Goal: Information Seeking & Learning: Learn about a topic

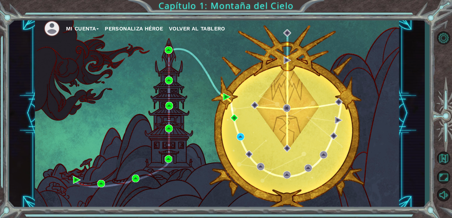
drag, startPoint x: 173, startPoint y: 108, endPoint x: 167, endPoint y: 104, distance: 7.6
click at [167, 104] on div "Mi Cuenta Personaliza Héroe Volver al Tablero" at bounding box center [217, 113] width 364 height 192
click at [167, 104] on img at bounding box center [169, 106] width 8 height 8
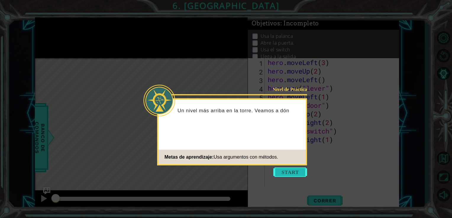
click at [293, 175] on button "Start" at bounding box center [290, 172] width 34 height 9
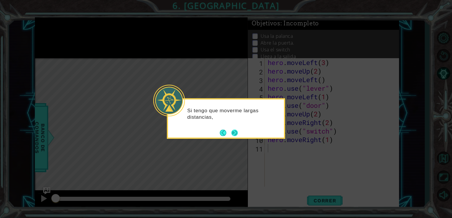
click at [232, 130] on button "Next" at bounding box center [234, 133] width 7 height 7
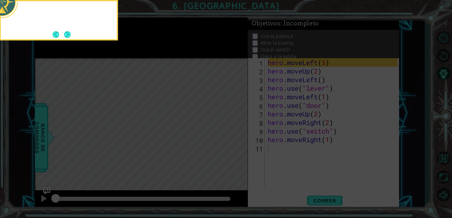
click at [232, 130] on icon at bounding box center [226, 32] width 452 height 371
drag, startPoint x: 232, startPoint y: 130, endPoint x: 101, endPoint y: 47, distance: 155.5
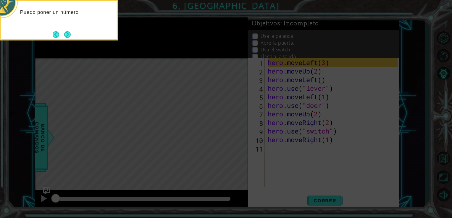
click at [101, 47] on icon at bounding box center [226, 32] width 452 height 371
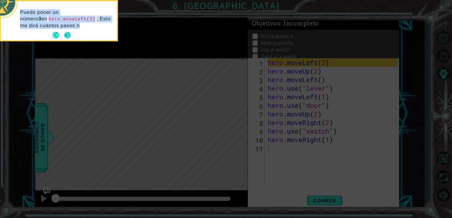
drag, startPoint x: 76, startPoint y: 32, endPoint x: 66, endPoint y: 35, distance: 10.3
click at [66, 35] on div "Puedo poner un número 3 en hero.moveLeft(3) . Esto me dirá cuántos pasos n" at bounding box center [59, 20] width 116 height 39
click at [66, 35] on button "Next" at bounding box center [67, 35] width 7 height 7
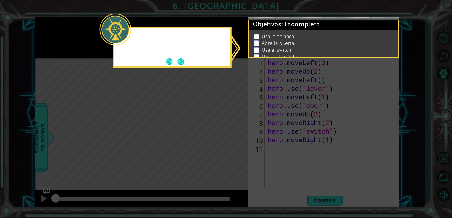
click at [66, 35] on icon at bounding box center [226, 109] width 452 height 218
drag, startPoint x: 66, startPoint y: 35, endPoint x: 181, endPoint y: 56, distance: 116.9
click at [181, 56] on body "1 ההההההההההההההההההההההההההההההההההההההההההההההההההההההההההההההההההההההההההההה…" at bounding box center [226, 109] width 452 height 218
click at [181, 56] on div "No estoy seguro de dónde está l" at bounding box center [172, 47] width 118 height 41
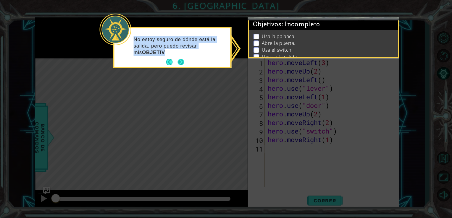
click at [180, 62] on button "Next" at bounding box center [180, 62] width 7 height 7
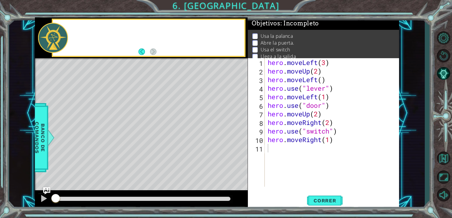
click at [180, 62] on div "Level Map" at bounding box center [171, 145] width 273 height 174
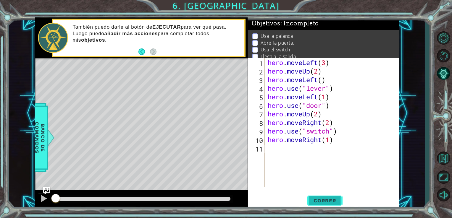
click at [304, 201] on span "Correr" at bounding box center [325, 201] width 35 height 6
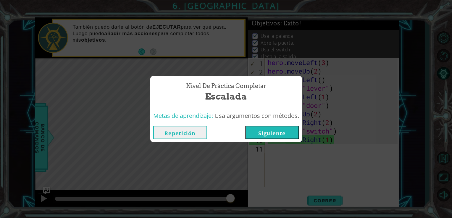
click at [277, 136] on button "Siguiente" at bounding box center [272, 132] width 54 height 13
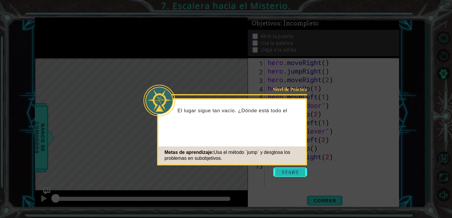
click at [291, 172] on button "Start" at bounding box center [290, 172] width 34 height 9
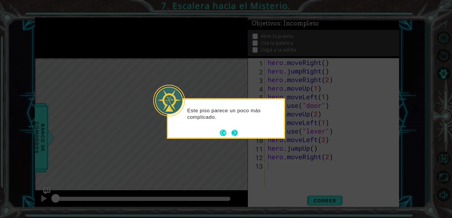
click at [239, 135] on div "Este piso parece un poco más complicado." at bounding box center [226, 118] width 118 height 41
click at [234, 134] on button "Next" at bounding box center [234, 133] width 7 height 7
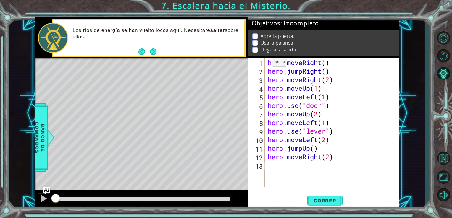
drag, startPoint x: 265, startPoint y: 61, endPoint x: 266, endPoint y: 64, distance: 3.0
click at [266, 64] on div "1 2 3 4 5 6 7 8 9 10 11 12 13 hero . moveRight ( ) hero . jumpRight ( ) hero . …" at bounding box center [323, 122] width 150 height 129
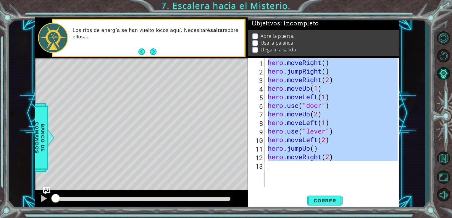
drag, startPoint x: 266, startPoint y: 64, endPoint x: 286, endPoint y: 164, distance: 102.2
click at [286, 164] on div "hero . moveRight ( ) hero . jumpRight ( ) hero . moveRight ( 2 ) hero . moveUp …" at bounding box center [333, 131] width 134 height 146
type textarea "hero.moveRight(2)"
click at [272, 165] on div "hero . moveRight ( ) hero . jumpRight ( ) hero . moveRight ( 2 ) hero . moveUp …" at bounding box center [331, 122] width 131 height 129
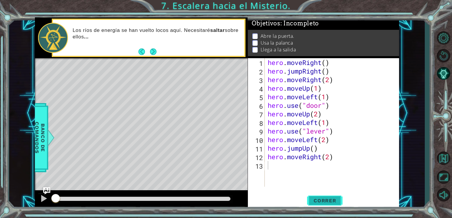
click at [304, 201] on span "Correr" at bounding box center [325, 201] width 35 height 6
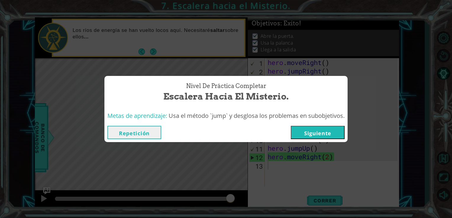
click at [304, 130] on button "Siguiente" at bounding box center [318, 132] width 54 height 13
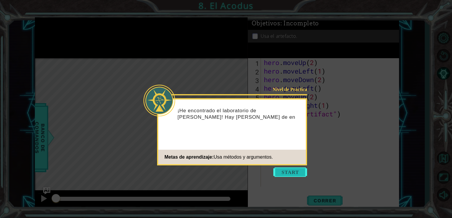
click at [300, 169] on button "Start" at bounding box center [290, 172] width 34 height 9
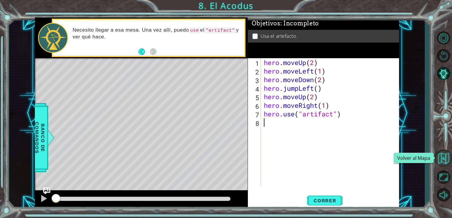
click at [304, 154] on button "Volver al Mapa" at bounding box center [443, 158] width 17 height 17
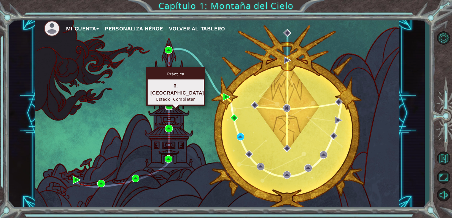
click at [170, 107] on img at bounding box center [169, 106] width 8 height 8
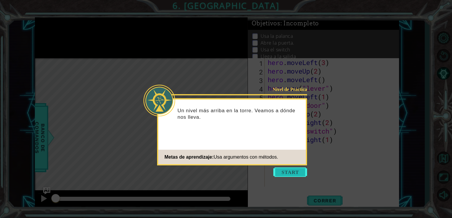
click at [296, 172] on button "Start" at bounding box center [290, 172] width 34 height 9
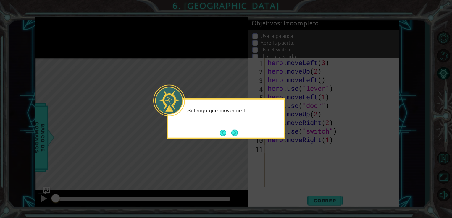
click at [245, 120] on div "Si tengo que moverme l" at bounding box center [226, 113] width 116 height 23
click at [245, 120] on div "Si tengo que moverme largas distancias, ha" at bounding box center [226, 117] width 116 height 30
click at [245, 120] on p "Si tengo que moverme largas distancias, ha" at bounding box center [233, 113] width 93 height 13
click at [245, 120] on p "Si tengo que moverme largas distancias, hay maneras más" at bounding box center [233, 113] width 93 height 13
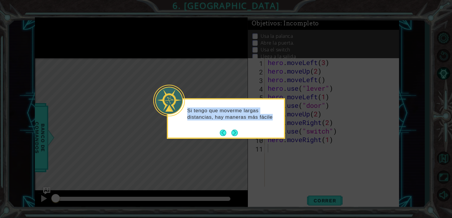
click at [245, 120] on p "Si tengo que moverme largas distancias, hay maneras más fácile" at bounding box center [233, 113] width 93 height 13
click at [232, 134] on button "Next" at bounding box center [234, 133] width 7 height 7
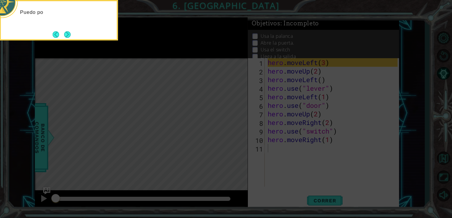
click at [232, 134] on icon at bounding box center [226, 32] width 452 height 371
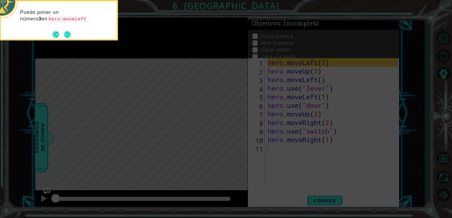
click at [232, 134] on icon at bounding box center [226, 32] width 452 height 371
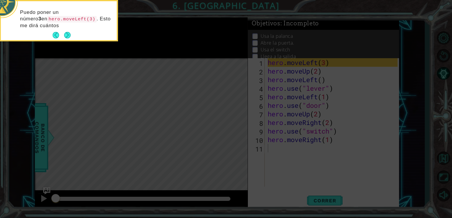
click at [232, 134] on icon at bounding box center [226, 32] width 452 height 371
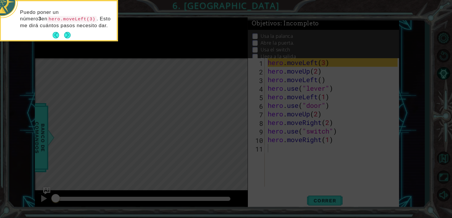
click at [232, 134] on icon at bounding box center [226, 32] width 452 height 371
click at [232, 135] on icon at bounding box center [226, 32] width 452 height 371
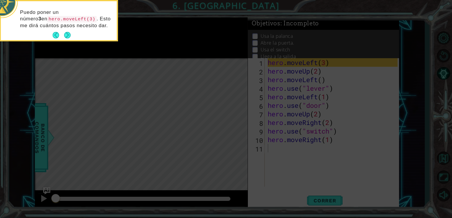
click at [232, 135] on icon at bounding box center [226, 32] width 452 height 371
drag, startPoint x: 232, startPoint y: 135, endPoint x: 174, endPoint y: 147, distance: 58.9
click at [174, 147] on icon at bounding box center [226, 32] width 452 height 371
click at [70, 38] on button "Next" at bounding box center [67, 35] width 7 height 7
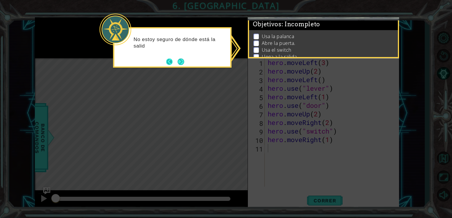
click at [174, 60] on button "Back" at bounding box center [172, 62] width 12 height 7
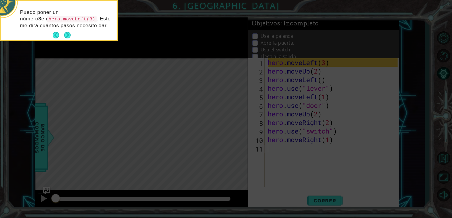
click at [198, 83] on icon at bounding box center [226, 32] width 452 height 371
drag, startPoint x: 198, startPoint y: 83, endPoint x: 198, endPoint y: 87, distance: 3.8
click at [198, 87] on icon at bounding box center [226, 32] width 452 height 371
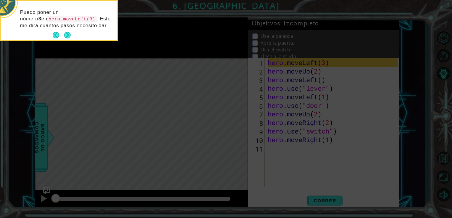
click at [198, 87] on icon at bounding box center [226, 32] width 452 height 371
drag, startPoint x: 200, startPoint y: 88, endPoint x: 202, endPoint y: 85, distance: 4.0
click at [202, 85] on icon at bounding box center [226, 32] width 452 height 371
drag, startPoint x: 69, startPoint y: 40, endPoint x: 68, endPoint y: 36, distance: 3.7
click at [68, 36] on div "Puedo poner un número 3 en hero.moveLeft(3) . Esto me dirá cuántos pasos necesi…" at bounding box center [59, 20] width 116 height 39
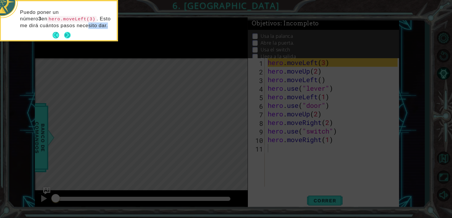
click at [68, 36] on button "Next" at bounding box center [67, 35] width 7 height 7
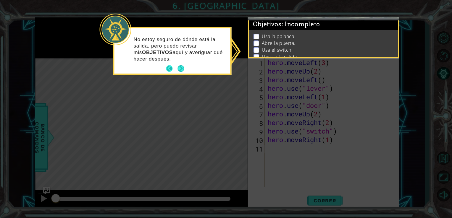
click at [176, 69] on button "Back" at bounding box center [172, 68] width 12 height 7
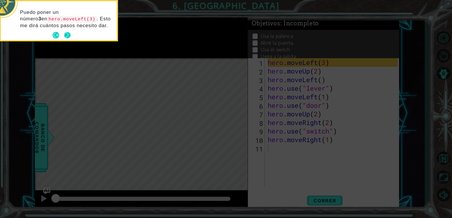
click at [64, 32] on button "Next" at bounding box center [67, 35] width 7 height 7
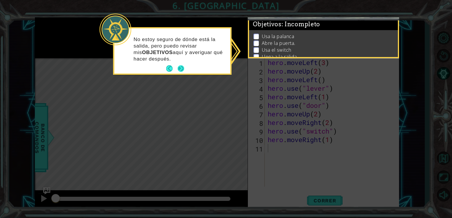
click at [184, 67] on button "Next" at bounding box center [180, 68] width 7 height 7
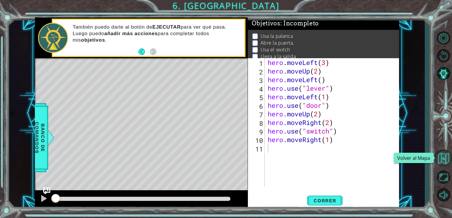
click at [304, 160] on button "Volver al Mapa" at bounding box center [443, 158] width 17 height 17
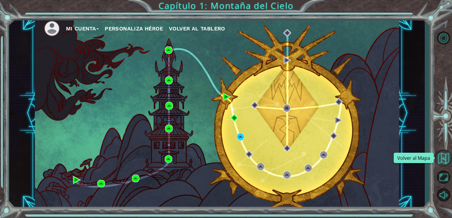
click at [304, 156] on button "Volver al Mapa" at bounding box center [443, 158] width 17 height 17
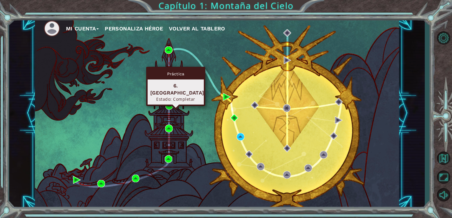
drag, startPoint x: 173, startPoint y: 107, endPoint x: 169, endPoint y: 106, distance: 4.0
click at [169, 106] on div "Mi Cuenta Personaliza Héroe Volver al Tablero" at bounding box center [217, 113] width 364 height 192
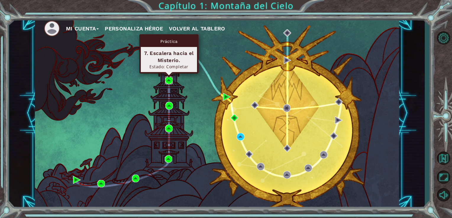
drag, startPoint x: 169, startPoint y: 106, endPoint x: 167, endPoint y: 82, distance: 24.4
click at [167, 82] on img at bounding box center [169, 81] width 8 height 8
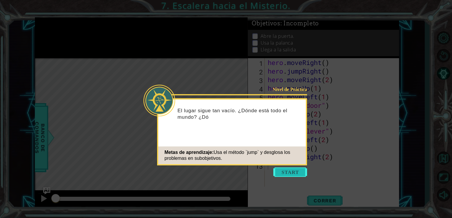
click at [293, 170] on button "Start" at bounding box center [290, 172] width 34 height 9
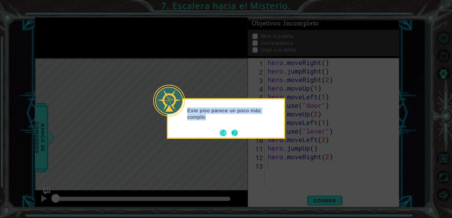
drag, startPoint x: 293, startPoint y: 170, endPoint x: 234, endPoint y: 136, distance: 68.2
click at [234, 136] on body "1 ההההההההההההההההההההההההההההההההההההההההההההההההההההההההההההההההההההההההההההה…" at bounding box center [226, 109] width 452 height 218
click at [234, 136] on button "Next" at bounding box center [234, 133] width 7 height 7
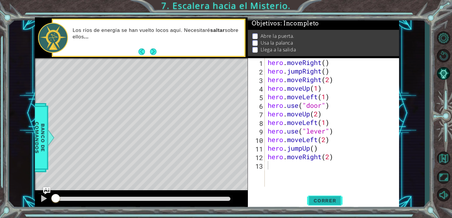
click at [304, 204] on button "Correr" at bounding box center [324, 200] width 35 height 15
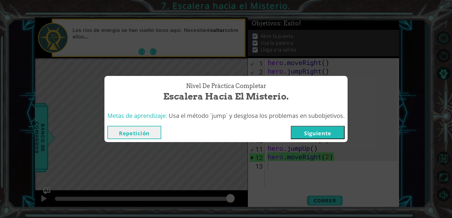
click at [304, 130] on button "Siguiente" at bounding box center [318, 132] width 54 height 13
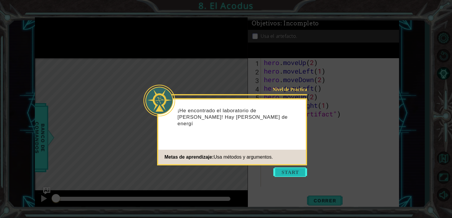
click at [290, 168] on button "Start" at bounding box center [290, 172] width 34 height 9
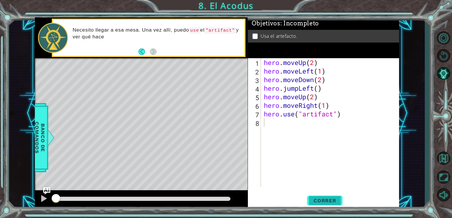
click at [304, 197] on button "Correr" at bounding box center [324, 200] width 35 height 15
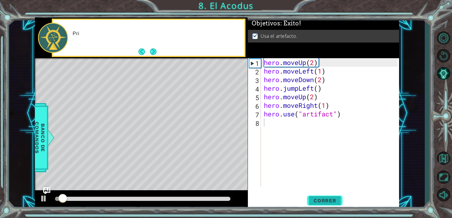
click at [304, 197] on button "Correr" at bounding box center [324, 200] width 35 height 15
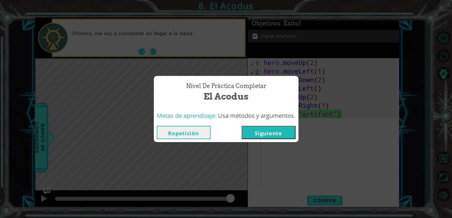
click at [283, 137] on button "Siguiente" at bounding box center [269, 132] width 54 height 13
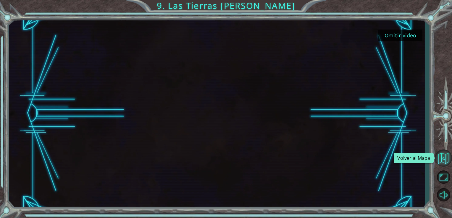
click at [304, 163] on button "Volver al Mapa" at bounding box center [443, 158] width 17 height 17
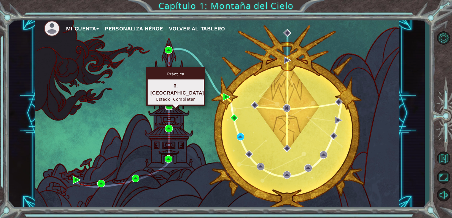
click at [170, 105] on img at bounding box center [169, 106] width 8 height 8
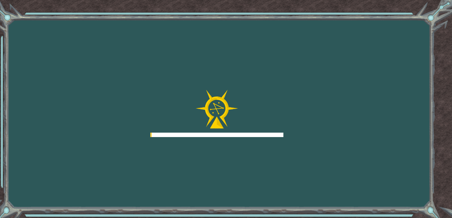
click at [170, 105] on div at bounding box center [216, 113] width 133 height 47
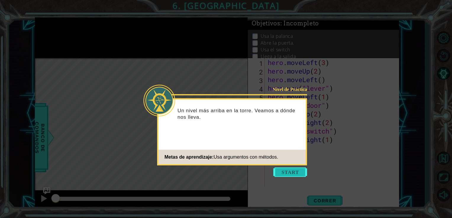
click at [294, 172] on button "Start" at bounding box center [290, 172] width 34 height 9
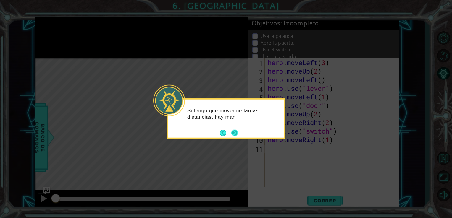
click at [234, 133] on button "Next" at bounding box center [234, 133] width 7 height 7
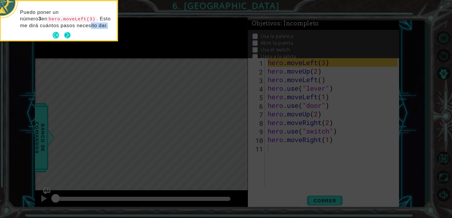
drag, startPoint x: 72, startPoint y: 30, endPoint x: 70, endPoint y: 35, distance: 4.9
click at [70, 35] on div "Puedo poner un número 3 en hero.moveLeft(3) . Esto me dirá cuántos pasos necesi…" at bounding box center [59, 20] width 116 height 39
click at [70, 35] on button "Next" at bounding box center [67, 35] width 7 height 7
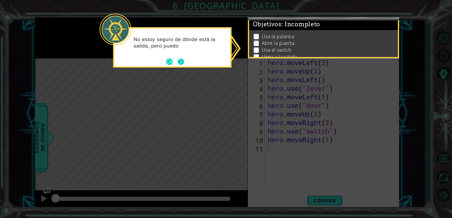
click at [180, 64] on button "Next" at bounding box center [180, 61] width 7 height 7
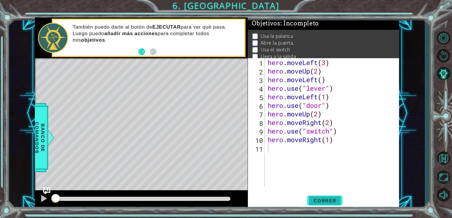
click at [304, 203] on span "Correr" at bounding box center [325, 201] width 35 height 6
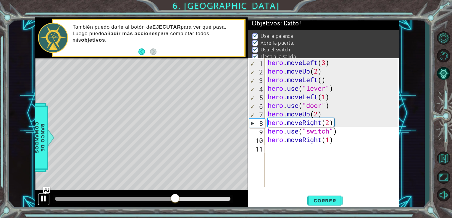
click at [41, 202] on div at bounding box center [44, 199] width 8 height 8
click at [149, 111] on div "Level Map" at bounding box center [171, 145] width 273 height 174
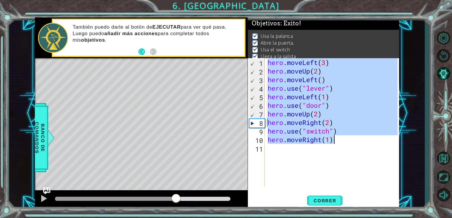
drag, startPoint x: 267, startPoint y: 60, endPoint x: 337, endPoint y: 144, distance: 109.0
click at [304, 144] on div "hero . moveLeft ( 3 ) hero . moveUp ( 2 ) hero . moveLeft ( ) hero . use ( "lev…" at bounding box center [333, 131] width 134 height 146
type textarea "hero.use("switch") hero.moveRight(1)"
drag, startPoint x: 166, startPoint y: 218, endPoint x: 169, endPoint y: 226, distance: 8.8
click at [169, 209] on html "1 ההההההההההההההההההההההההההההההההההההההההההההההההההההההההההההההההההההההההההההה…" at bounding box center [226, 109] width 452 height 218
